Goal: Navigation & Orientation: Understand site structure

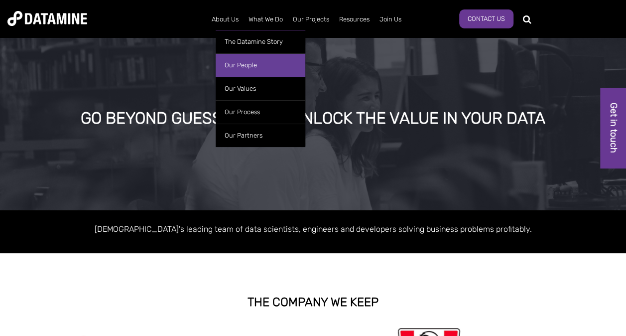
click at [237, 62] on link "Our People" at bounding box center [261, 64] width 90 height 23
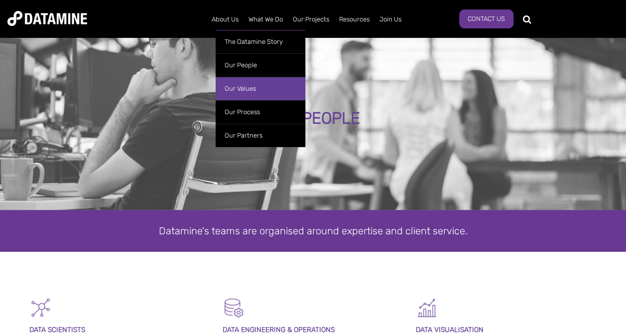
click at [242, 88] on link "Our Values" at bounding box center [261, 88] width 90 height 23
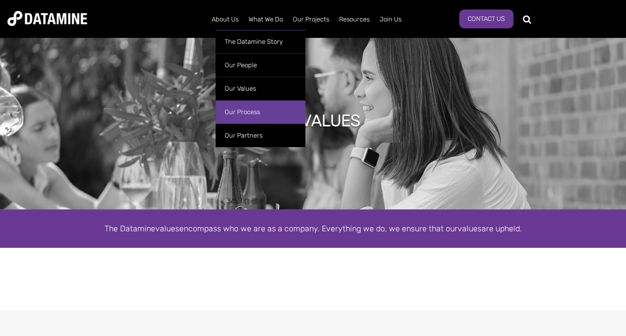
click at [258, 110] on link "Our Process" at bounding box center [261, 111] width 90 height 23
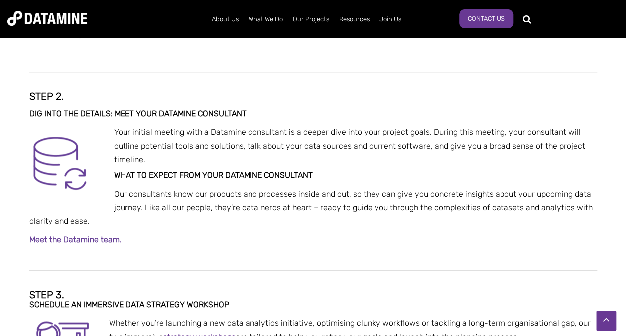
scroll to position [448, 0]
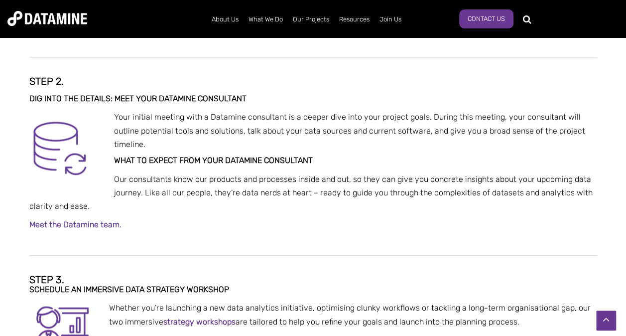
click at [83, 223] on link "Meet the Datamine team." at bounding box center [75, 224] width 92 height 9
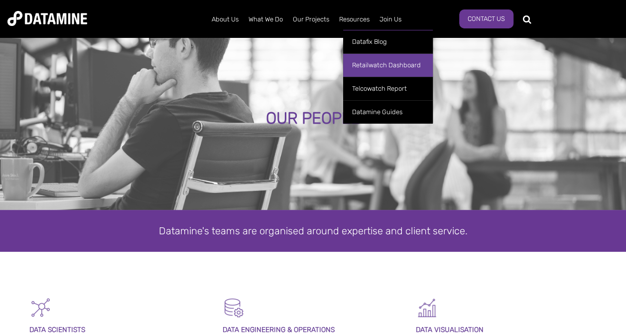
click at [375, 66] on link "Retailwatch Dashboard" at bounding box center [388, 64] width 90 height 23
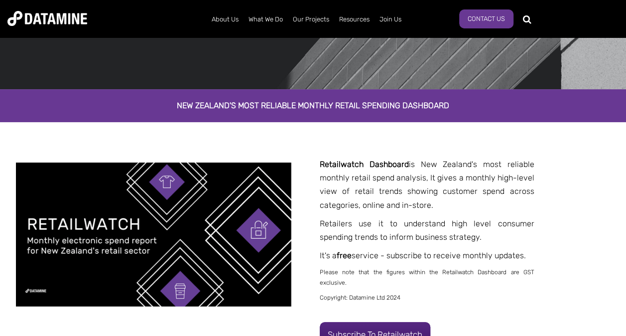
scroll to position [100, 0]
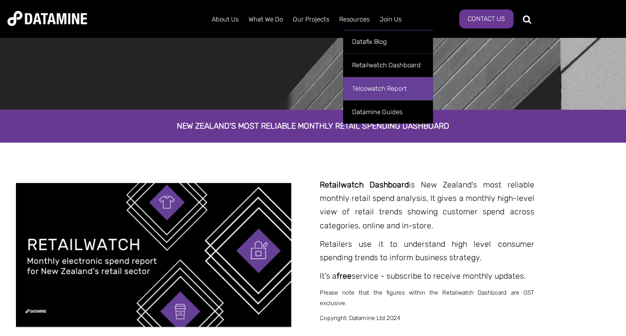
click at [390, 92] on link "Telcowatch Report" at bounding box center [388, 88] width 90 height 23
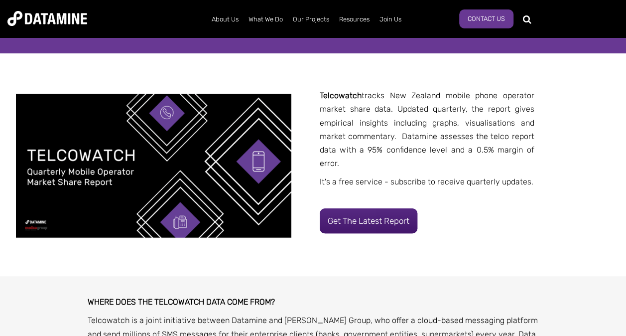
scroll to position [100, 0]
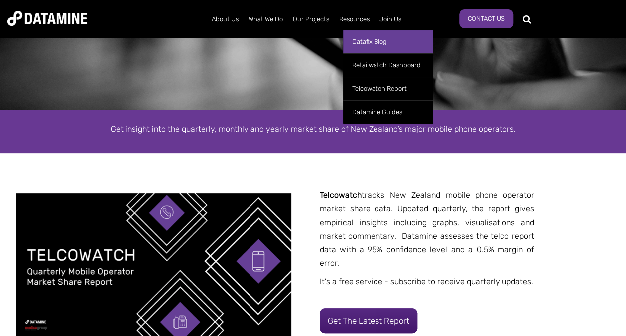
click at [366, 45] on link "Datafix Blog" at bounding box center [388, 41] width 90 height 23
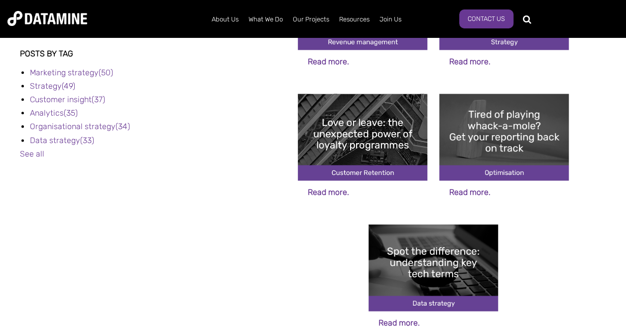
scroll to position [598, 0]
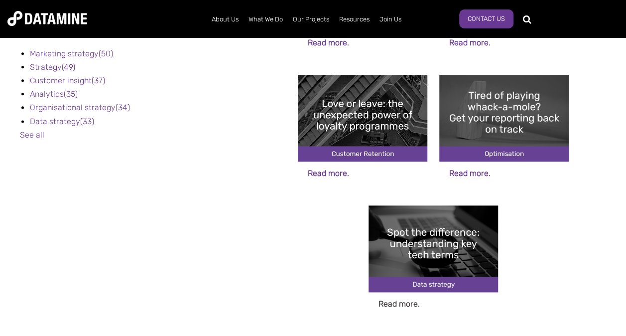
click at [398, 305] on link "Read more." at bounding box center [399, 303] width 41 height 9
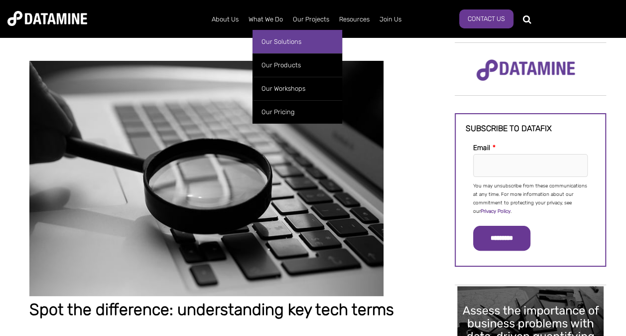
click at [290, 39] on link "Our Solutions" at bounding box center [298, 41] width 90 height 23
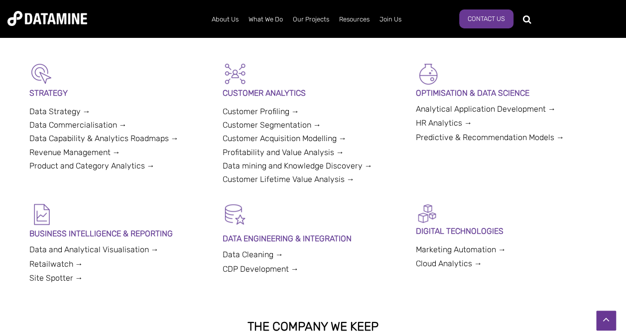
scroll to position [249, 0]
